Goal: Task Accomplishment & Management: Manage account settings

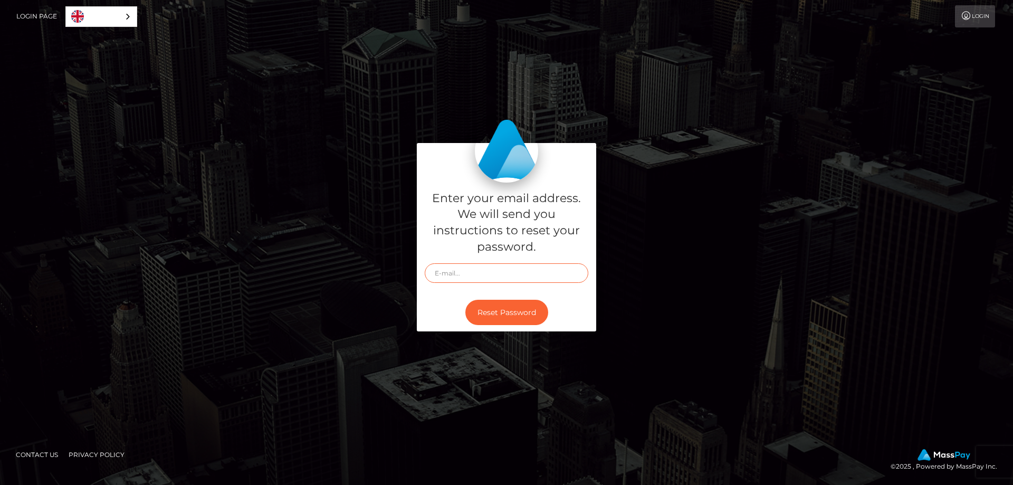
click at [468, 275] on input "text" at bounding box center [506, 273] width 163 height 20
type input "[EMAIL_ADDRESS][DOMAIN_NAME]"
click at [518, 315] on button "Reset Password" at bounding box center [506, 313] width 83 height 26
click at [509, 277] on input "text" at bounding box center [506, 273] width 163 height 20
click at [40, 12] on link "Login Page" at bounding box center [36, 16] width 41 height 22
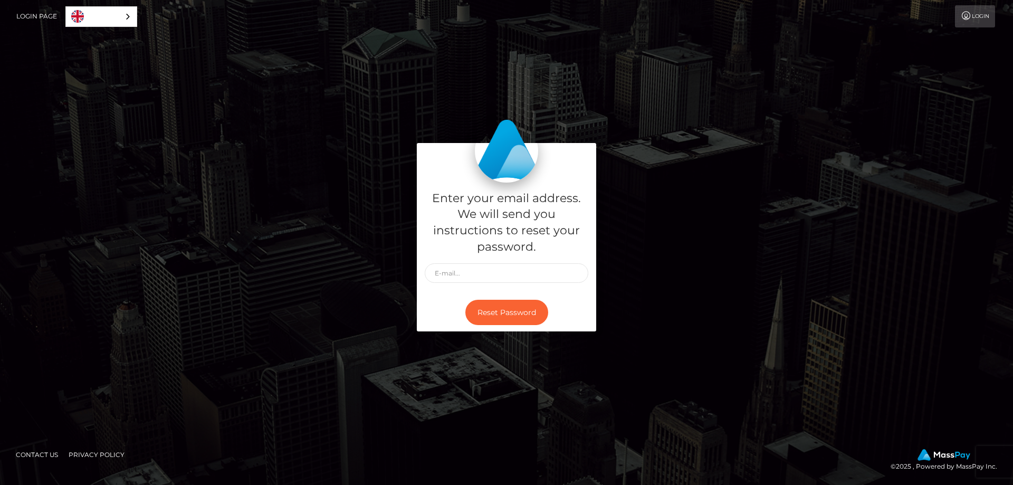
click at [980, 26] on link "Login" at bounding box center [975, 16] width 40 height 22
